Goal: Communication & Community: Answer question/provide support

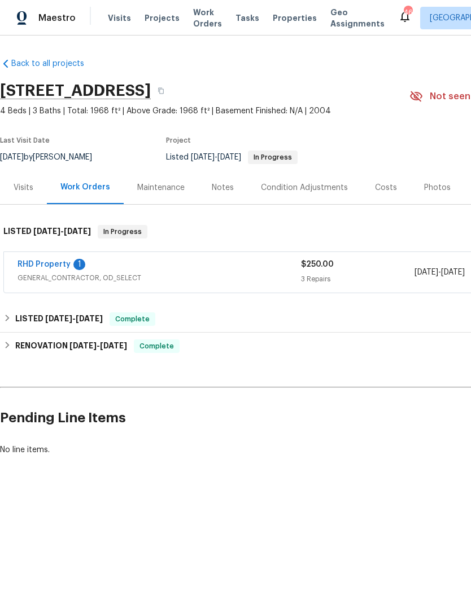
click at [69, 265] on link "RHD Property" at bounding box center [43, 265] width 53 height 8
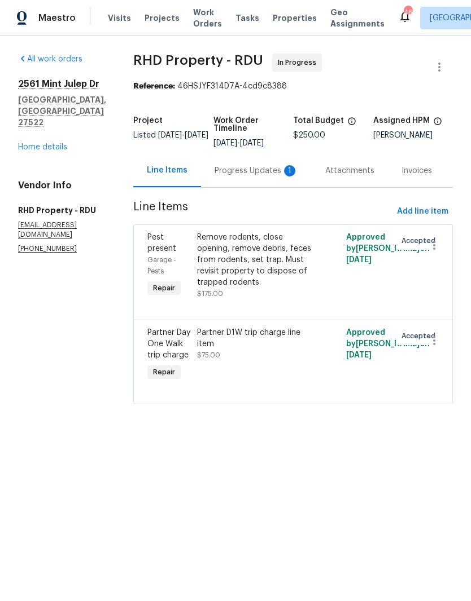
click at [289, 177] on div "Progress Updates 1" at bounding box center [255, 170] width 83 height 11
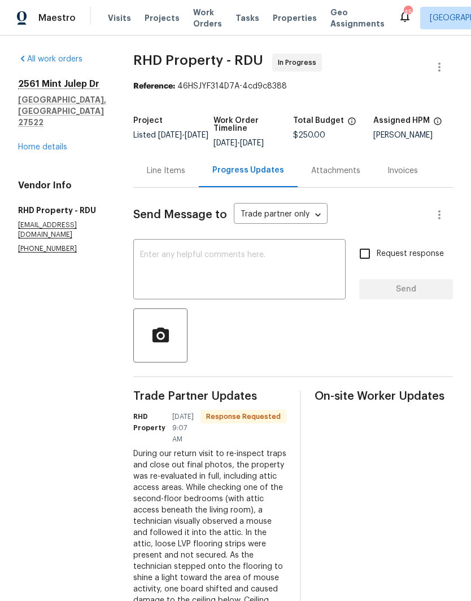
click at [248, 251] on textarea at bounding box center [239, 270] width 199 height 39
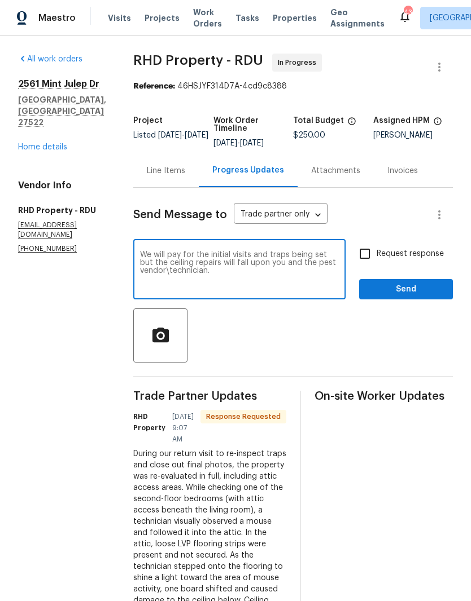
type textarea "We will pay for the initial visits and traps being set but the ceiling repairs …"
click at [367, 242] on input "Request response" at bounding box center [365, 254] width 24 height 24
checkbox input "true"
click at [298, 251] on textarea "We will pay for the initial visits and traps being set but the ceiling repairs …" at bounding box center [239, 270] width 199 height 39
type textarea "We will pay for the initial visits and traps being set but the ceiling repairs …"
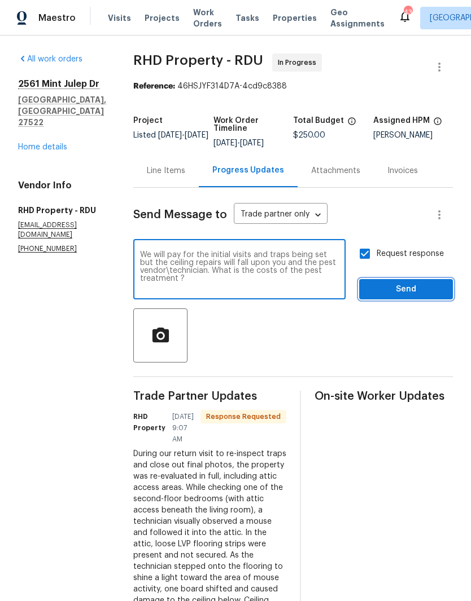
click at [399, 283] on span "Send" at bounding box center [406, 290] width 76 height 14
